Goal: Information Seeking & Learning: Find specific fact

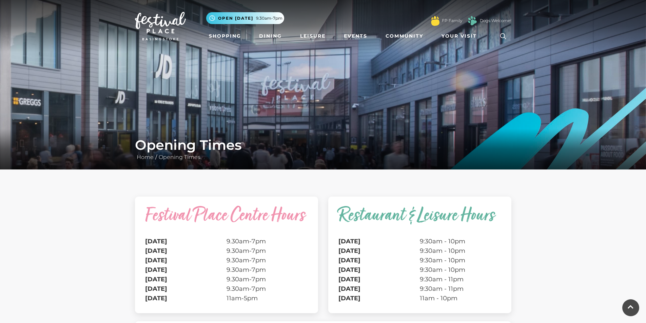
scroll to position [136, 0]
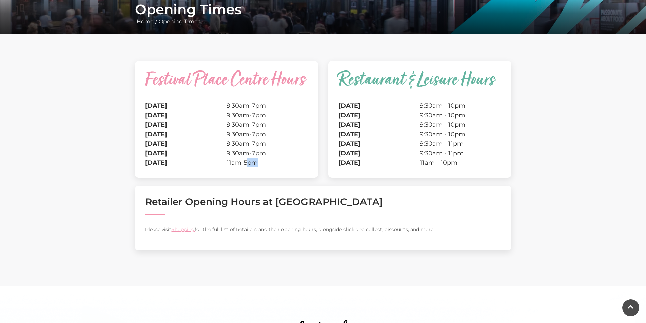
drag, startPoint x: 245, startPoint y: 183, endPoint x: 264, endPoint y: 184, distance: 18.6
click at [264, 167] on td "11am-5pm" at bounding box center [266, 162] width 81 height 9
click at [264, 184] on div "Festival Place Centre Hours [DATE] 9.30am-7pm [DATE] 9.30am-7pm [DATE] 9.30am-7…" at bounding box center [226, 123] width 183 height 125
drag, startPoint x: 245, startPoint y: 165, endPoint x: 253, endPoint y: 164, distance: 7.9
click at [250, 164] on td "11am-5pm" at bounding box center [266, 162] width 81 height 9
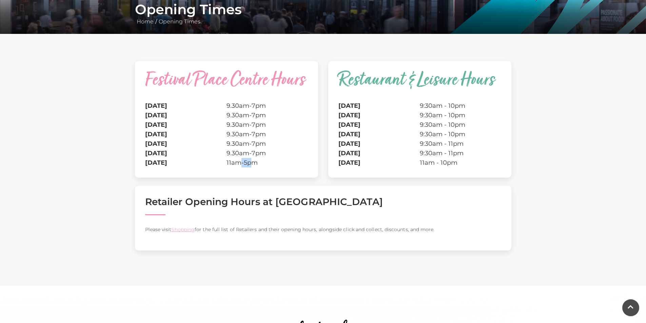
click at [254, 163] on td "11am-5pm" at bounding box center [266, 162] width 81 height 9
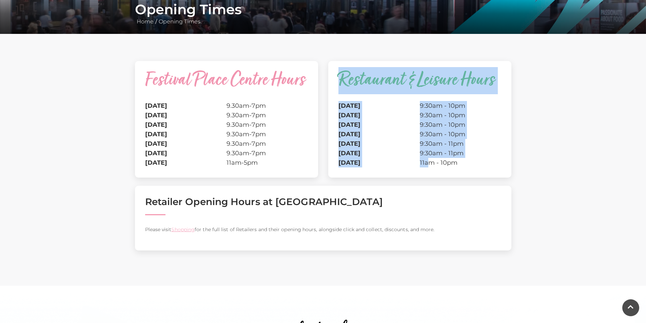
drag, startPoint x: 425, startPoint y: 167, endPoint x: 434, endPoint y: 165, distance: 8.4
click at [434, 165] on div "Restaurant & Leisure Hours [DATE] 9:30am - 10pm [DATE] 9:30am - 10pm [DATE] 9:3…" at bounding box center [419, 119] width 183 height 117
click at [434, 165] on td "11am - 10pm" at bounding box center [460, 162] width 81 height 9
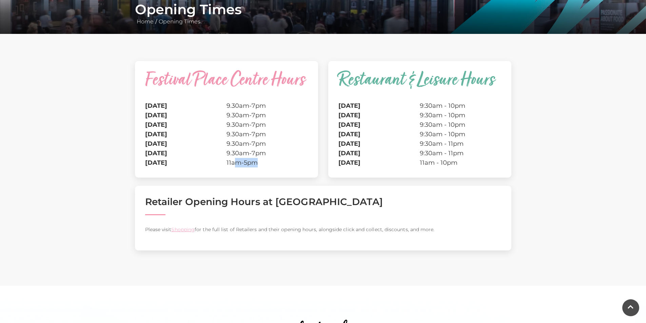
drag, startPoint x: 237, startPoint y: 165, endPoint x: 271, endPoint y: 162, distance: 34.0
click at [271, 162] on td "11am-5pm" at bounding box center [266, 162] width 81 height 9
drag, startPoint x: 254, startPoint y: 162, endPoint x: 228, endPoint y: 163, distance: 25.8
click at [228, 163] on td "11am-5pm" at bounding box center [266, 162] width 81 height 9
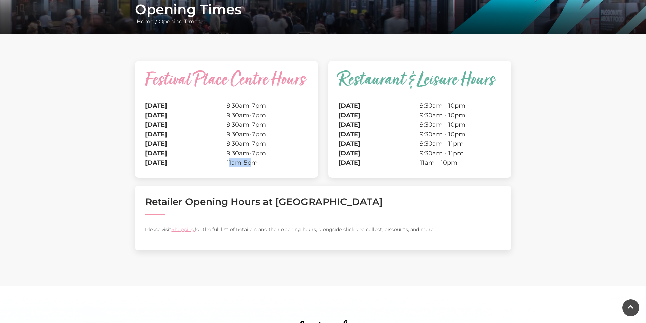
click at [228, 163] on td "11am-5pm" at bounding box center [266, 162] width 81 height 9
